Goal: Information Seeking & Learning: Learn about a topic

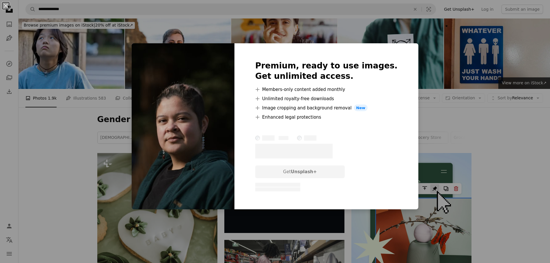
scroll to position [272, 0]
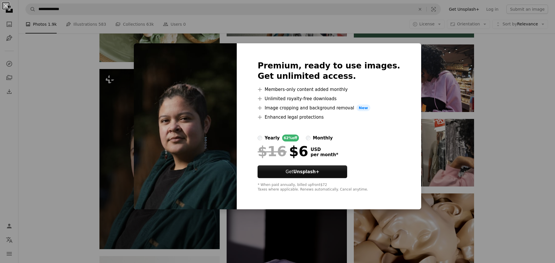
click at [506, 83] on div "An X shape Premium, ready to use images. Get unlimited access. A plus sign Memb…" at bounding box center [277, 131] width 555 height 263
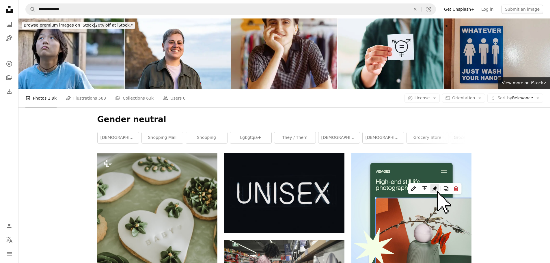
click at [12, 26] on icon "Photos" at bounding box center [9, 24] width 5 height 5
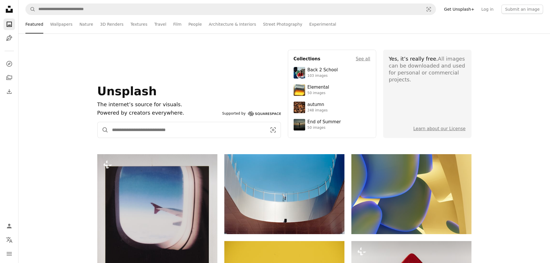
click at [142, 133] on input "Find visuals sitewide" at bounding box center [187, 130] width 157 height 16
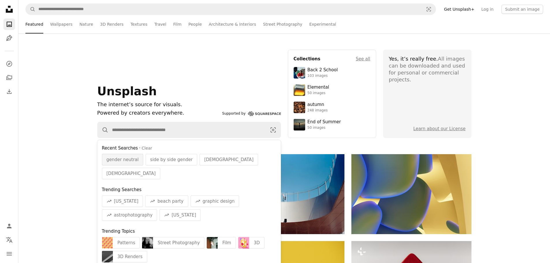
click at [122, 160] on span "gender neutral" at bounding box center [123, 159] width 32 height 7
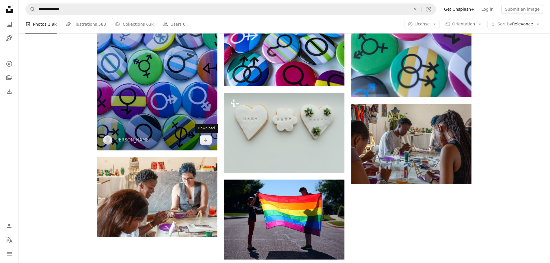
scroll to position [809, 0]
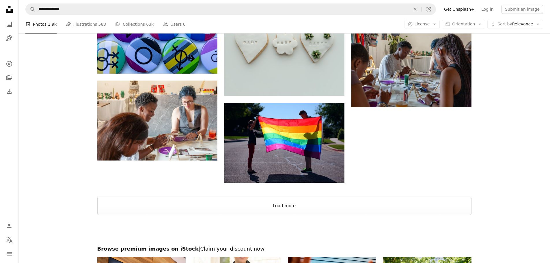
click at [292, 203] on button "Load more" at bounding box center [284, 206] width 374 height 18
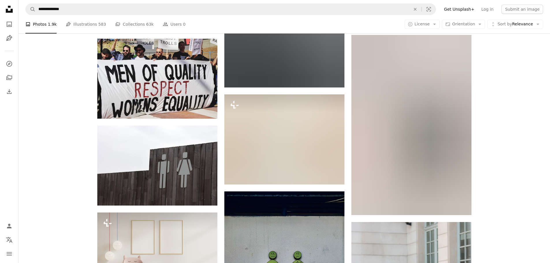
scroll to position [3842, 0]
